Goal: Information Seeking & Learning: Check status

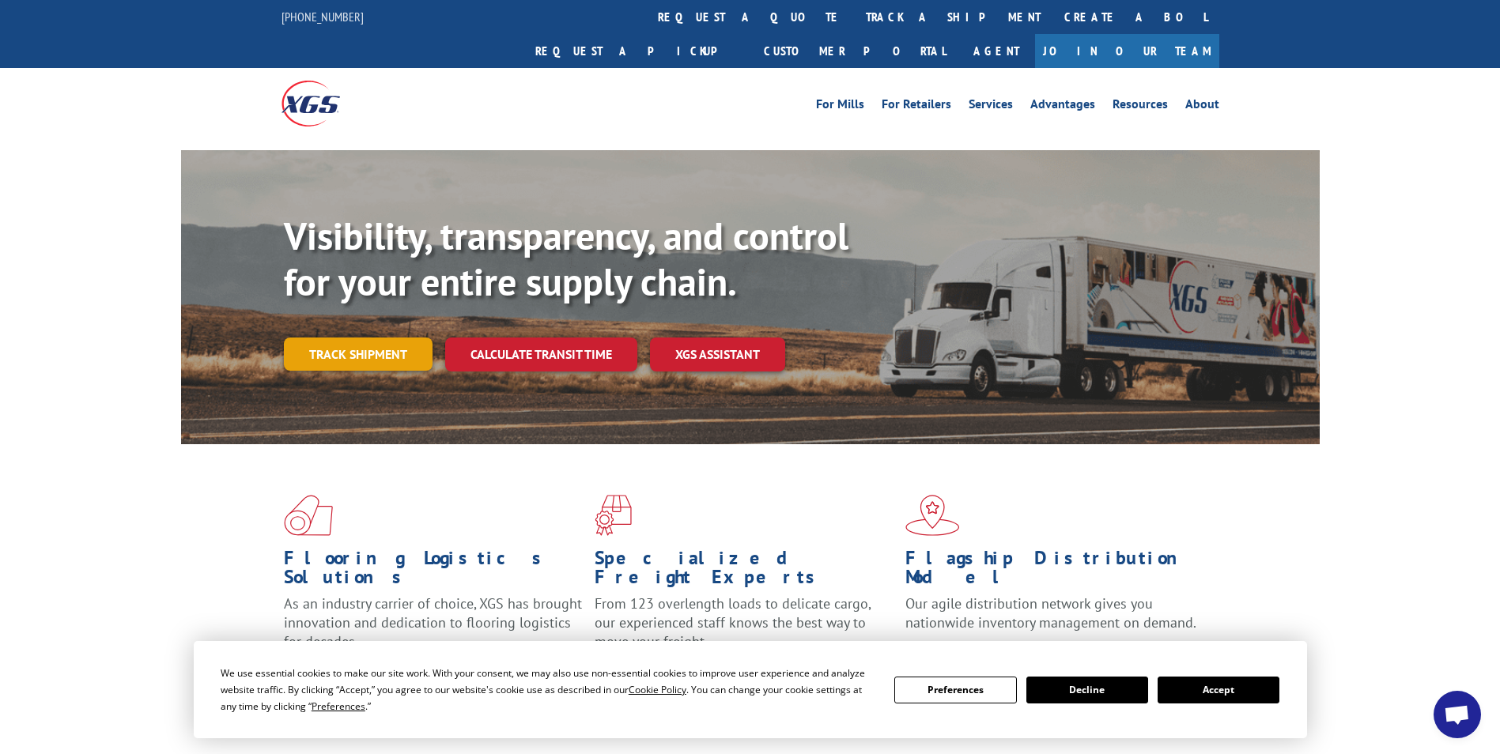
click at [349, 338] on link "Track shipment" at bounding box center [358, 354] width 149 height 33
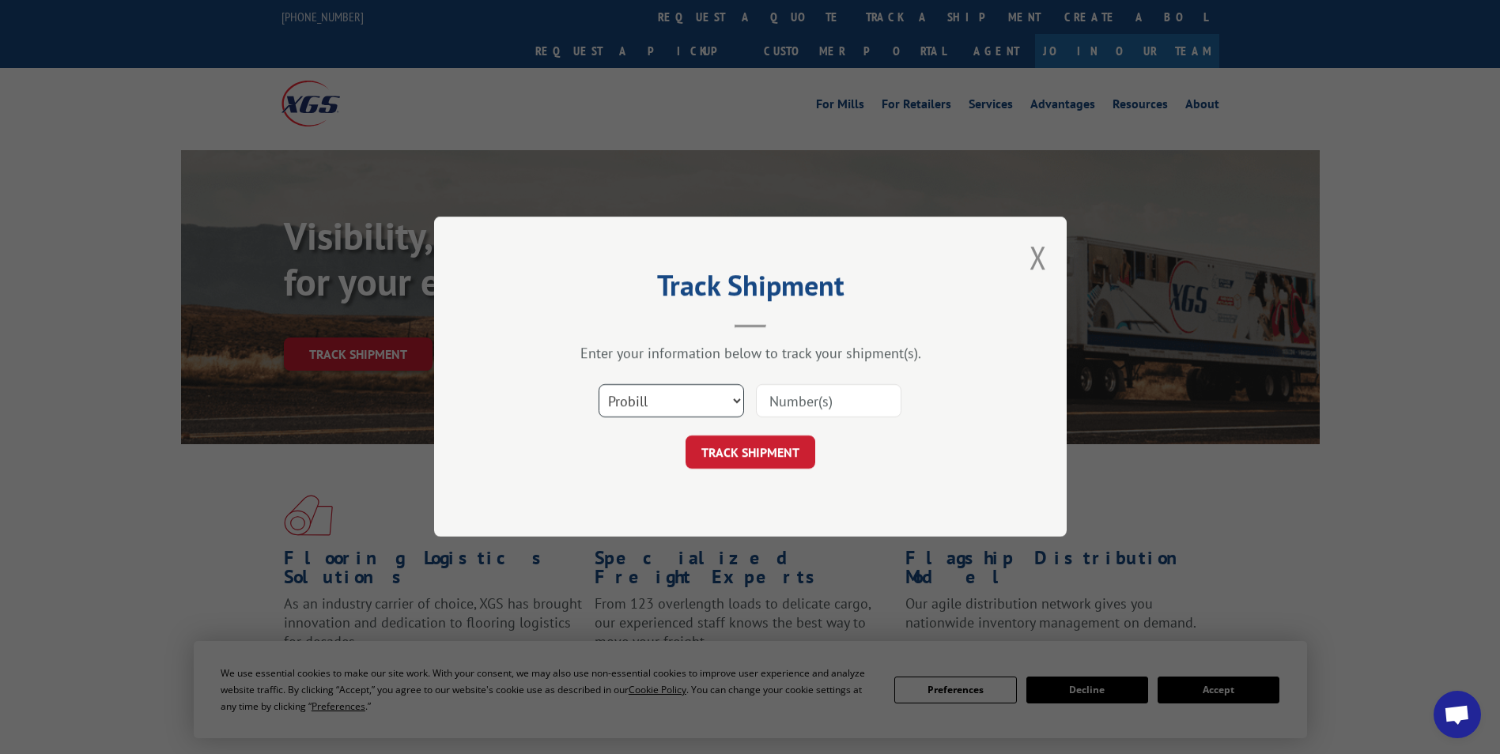
click at [732, 398] on select "Select category... Probill BOL PO" at bounding box center [670, 401] width 145 height 33
select select "bol"
click at [598, 385] on select "Select category... Probill BOL PO" at bounding box center [670, 401] width 145 height 33
click at [814, 402] on input at bounding box center [828, 401] width 145 height 33
type input "2851331"
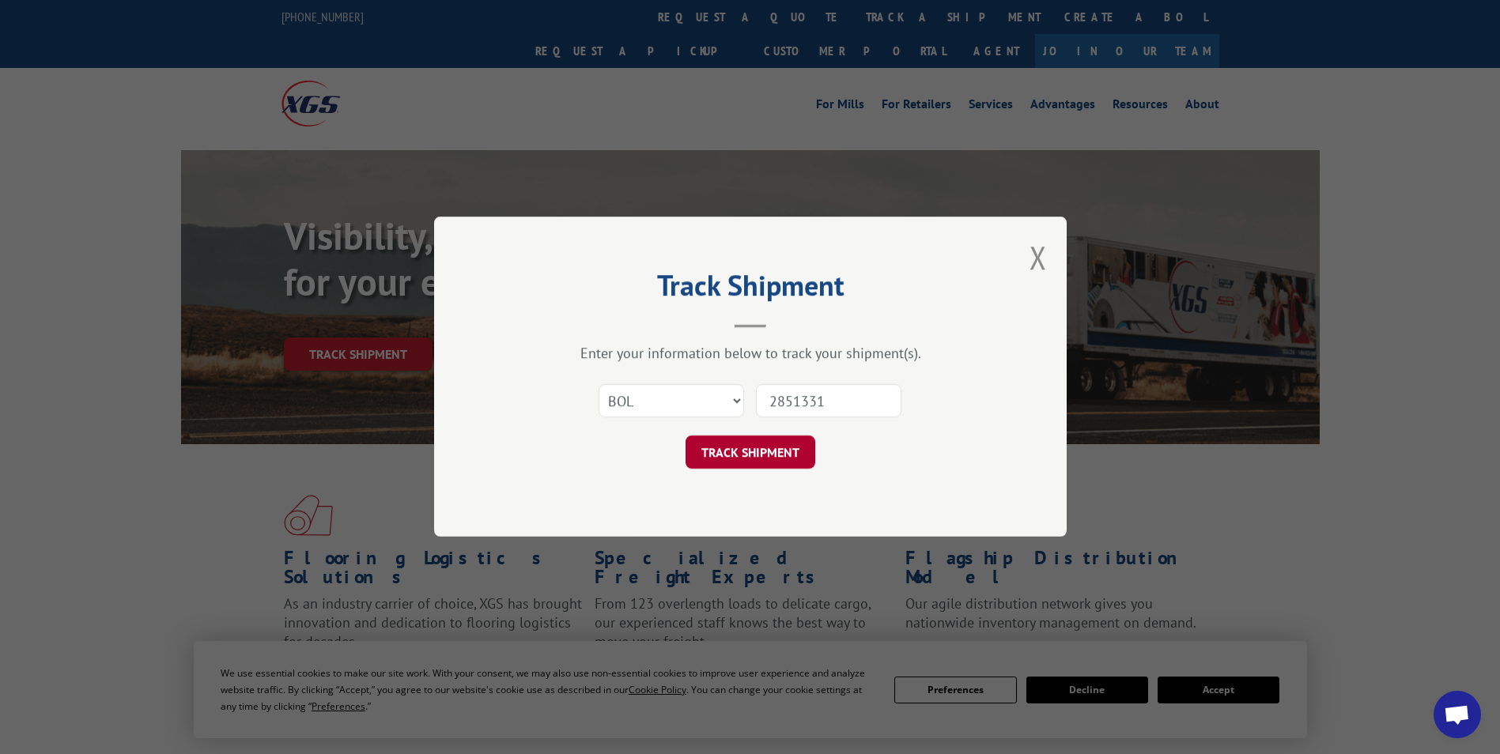
click at [787, 457] on button "TRACK SHIPMENT" at bounding box center [750, 452] width 130 height 33
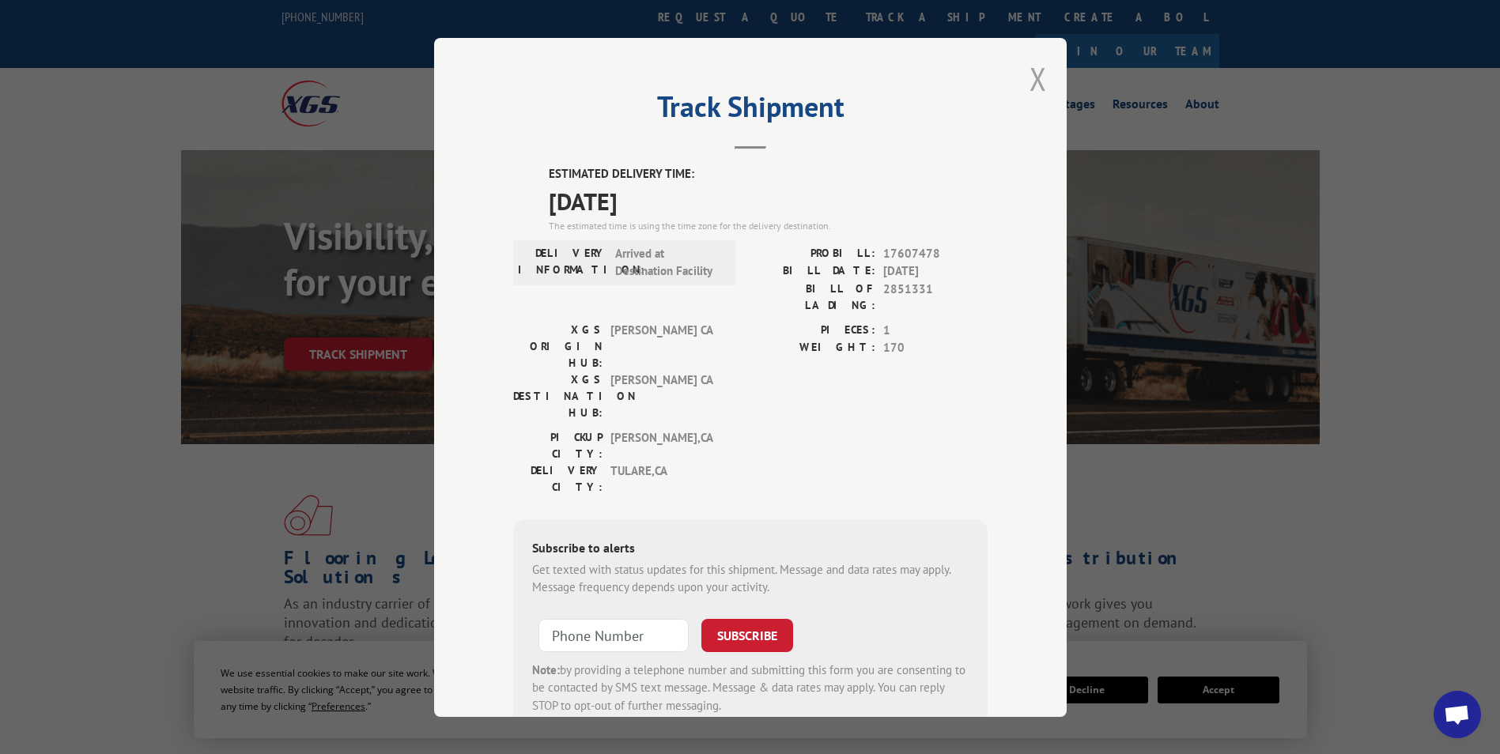
click at [1030, 79] on button "Close modal" at bounding box center [1037, 79] width 17 height 42
